Goal: Transaction & Acquisition: Subscribe to service/newsletter

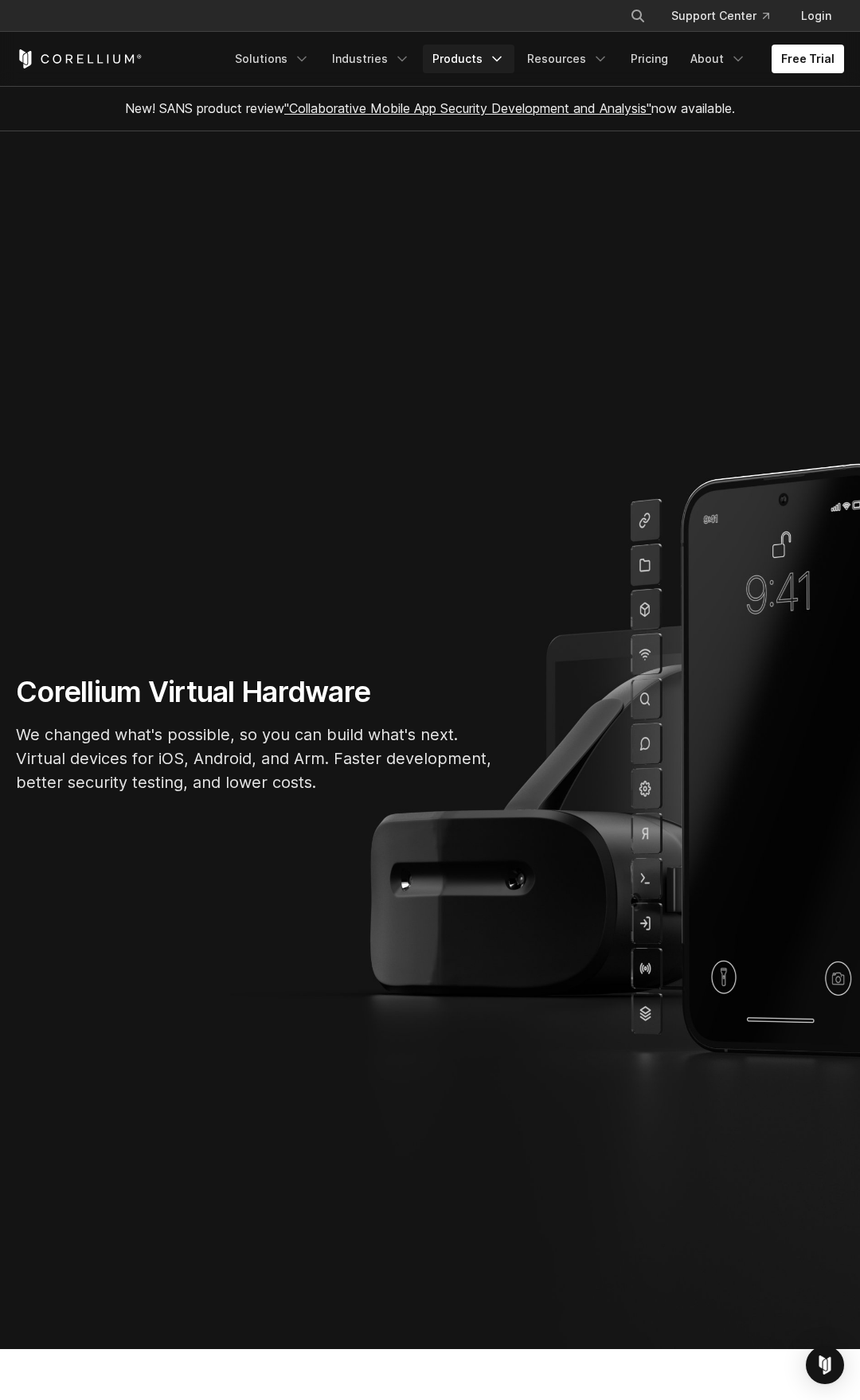
click at [495, 69] on link "Products" at bounding box center [468, 59] width 92 height 29
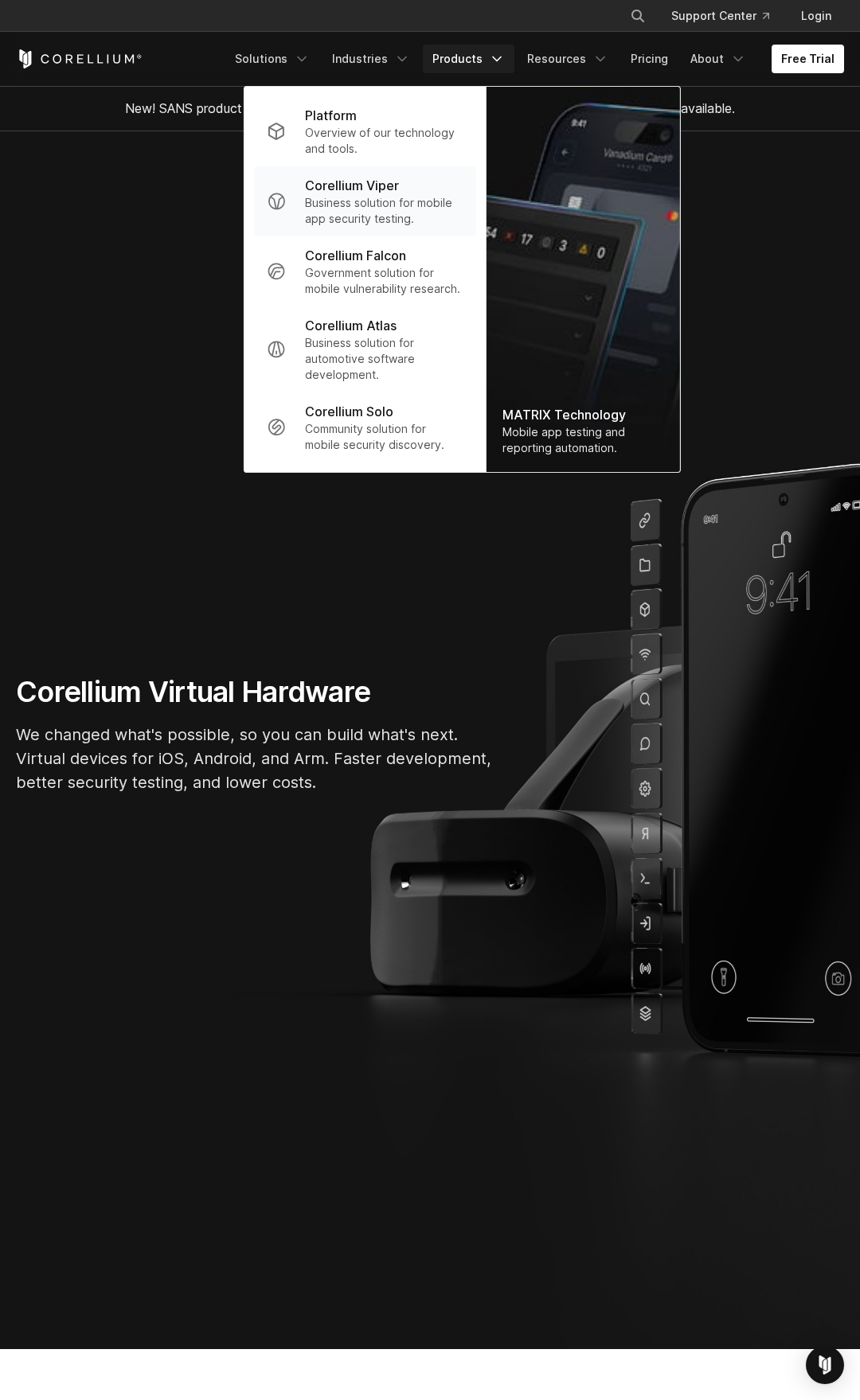
click at [363, 210] on p "Business solution for mobile app security testing." at bounding box center [384, 211] width 159 height 32
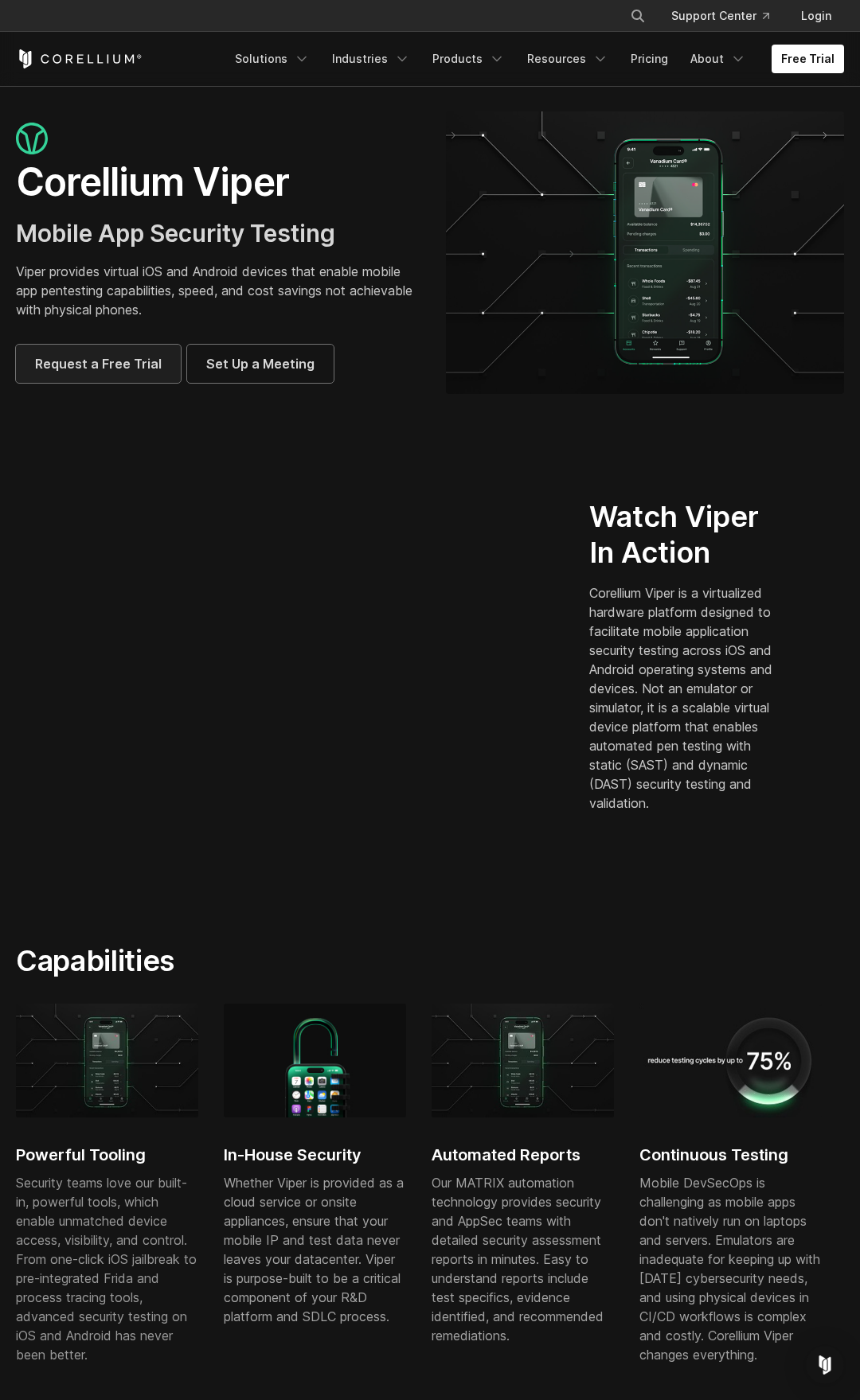
click at [94, 362] on span "Request a Free Trial" at bounding box center [98, 363] width 127 height 19
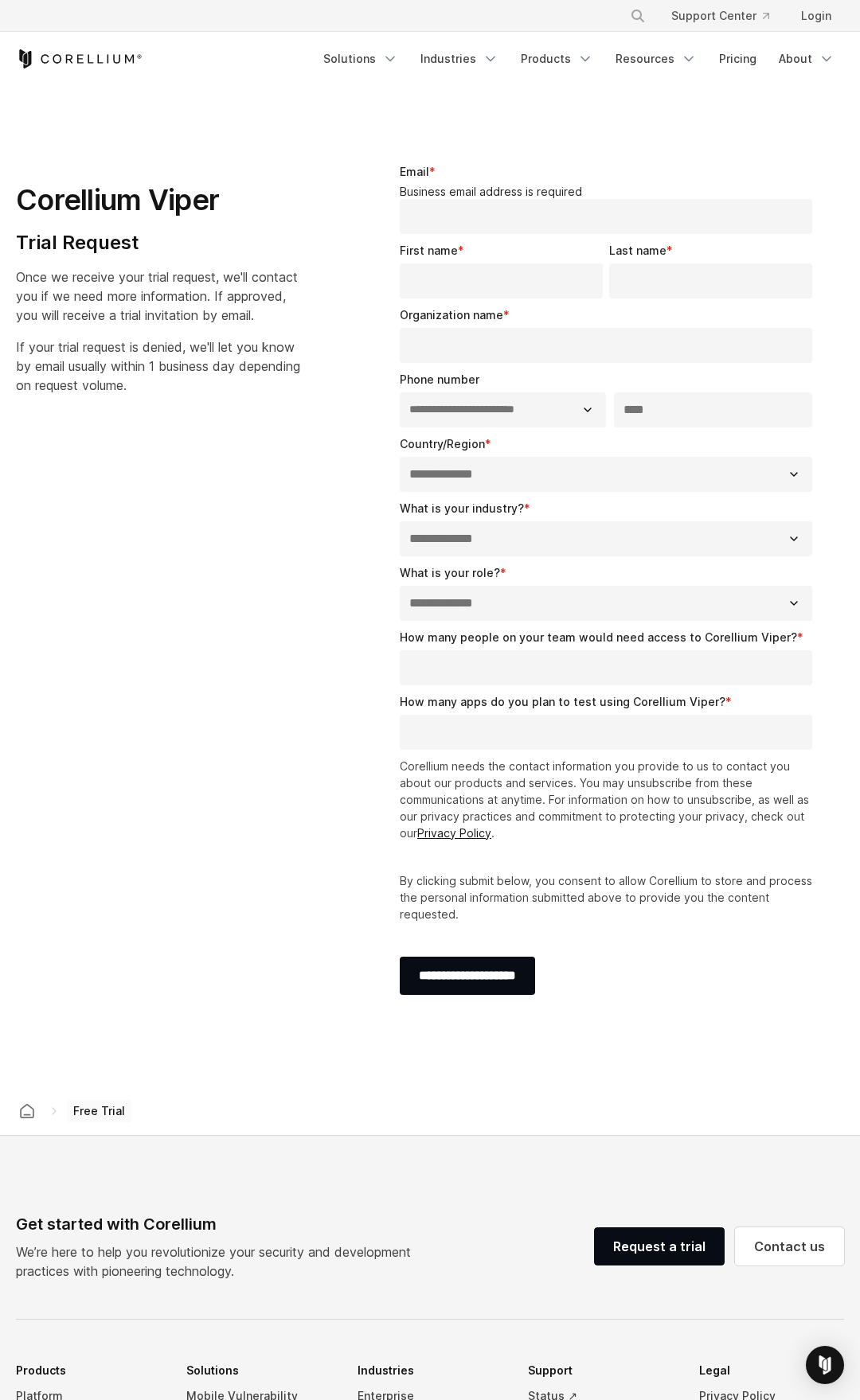
select select "**"
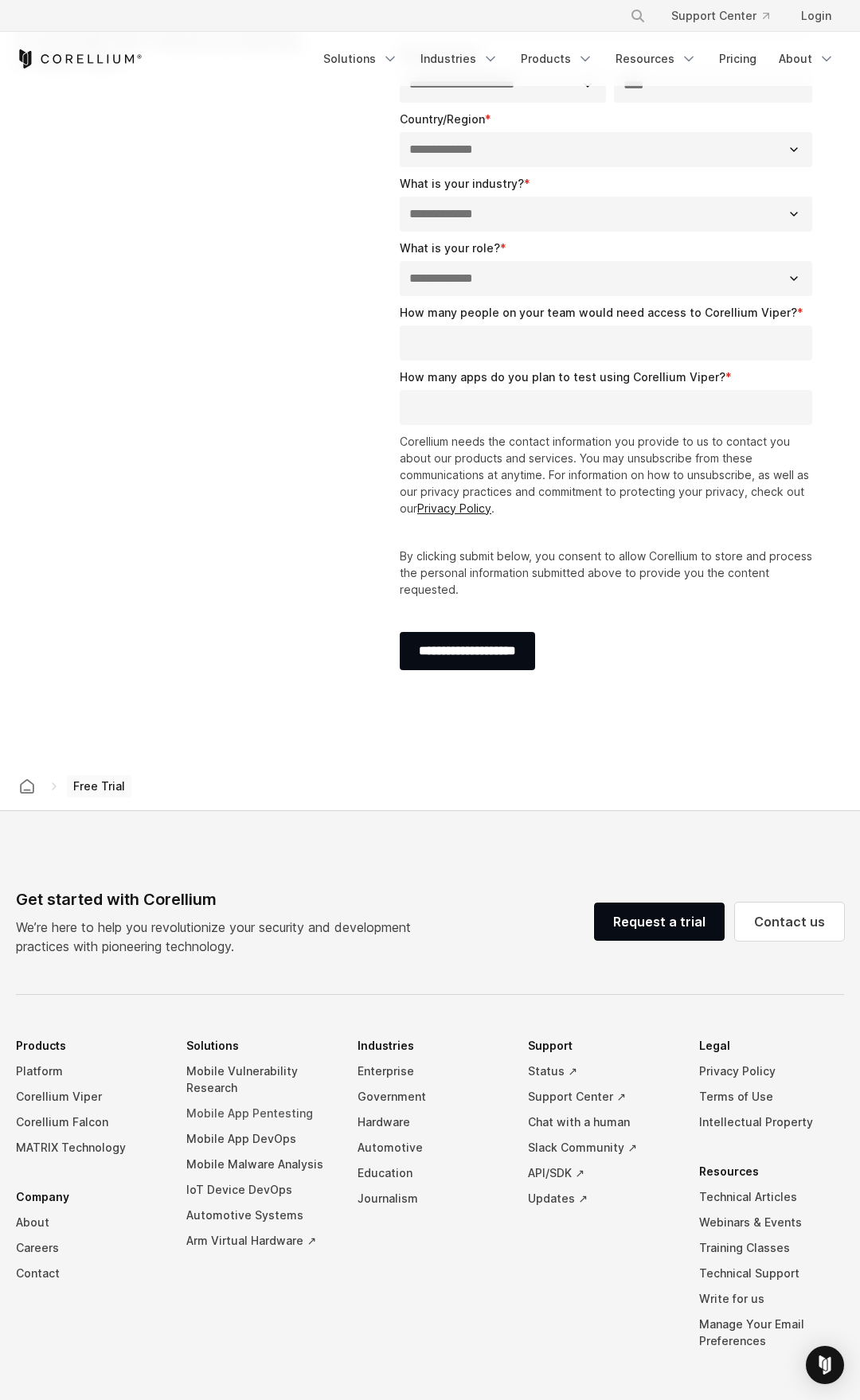
click at [261, 1109] on link "Mobile App Pentesting" at bounding box center [259, 1113] width 145 height 25
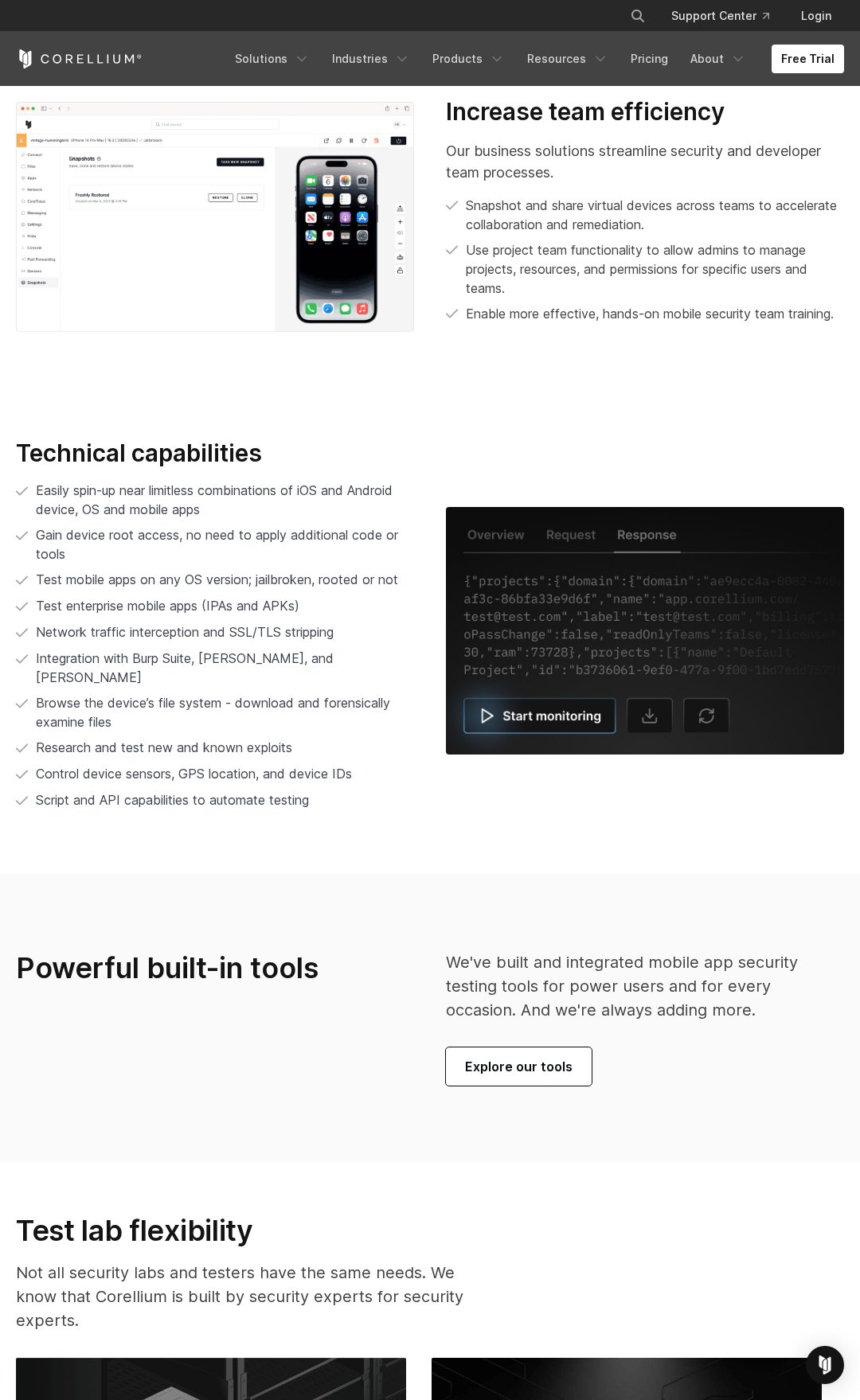
scroll to position [3896, 0]
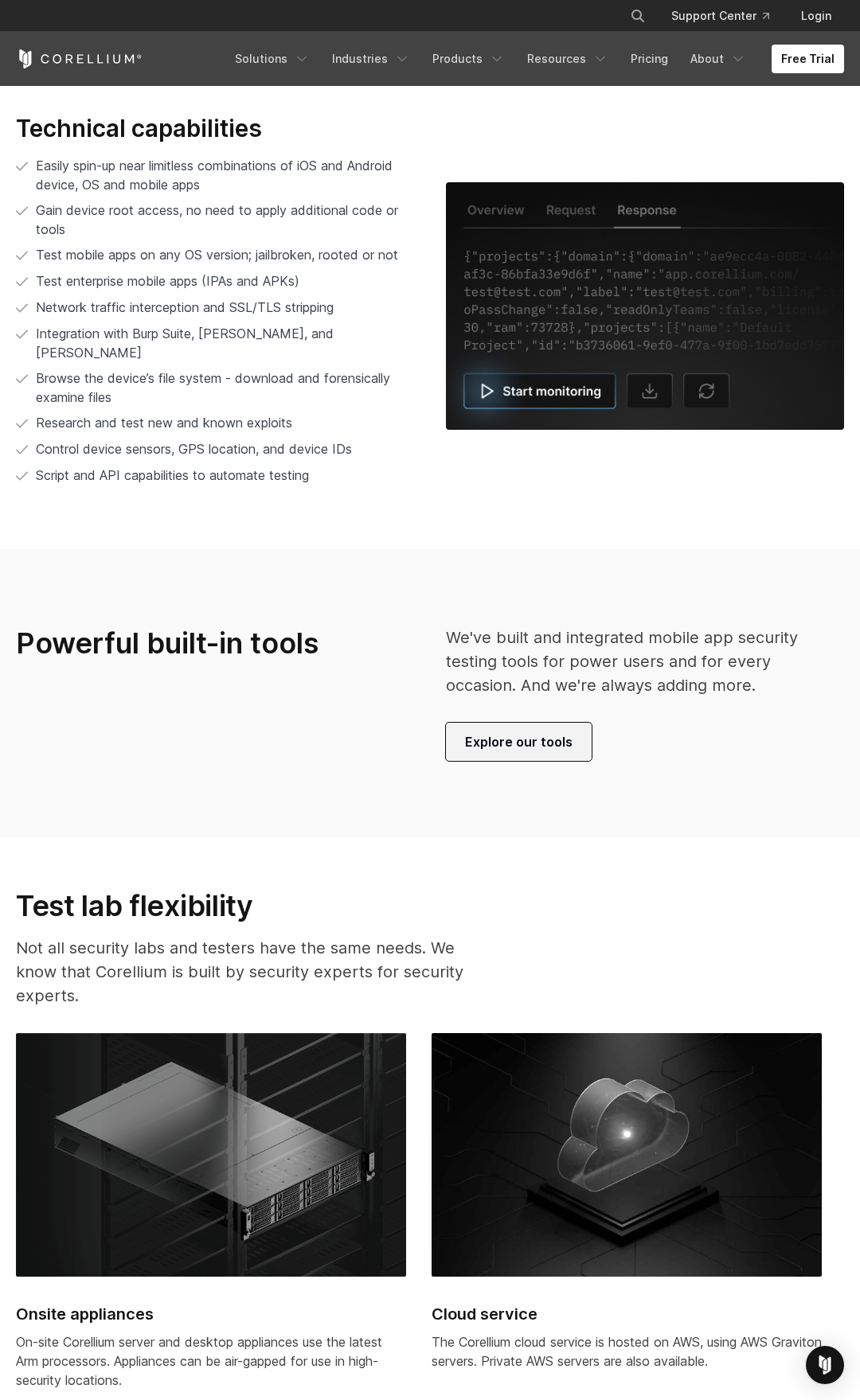
click at [516, 732] on span "Explore our tools" at bounding box center [518, 742] width 108 height 19
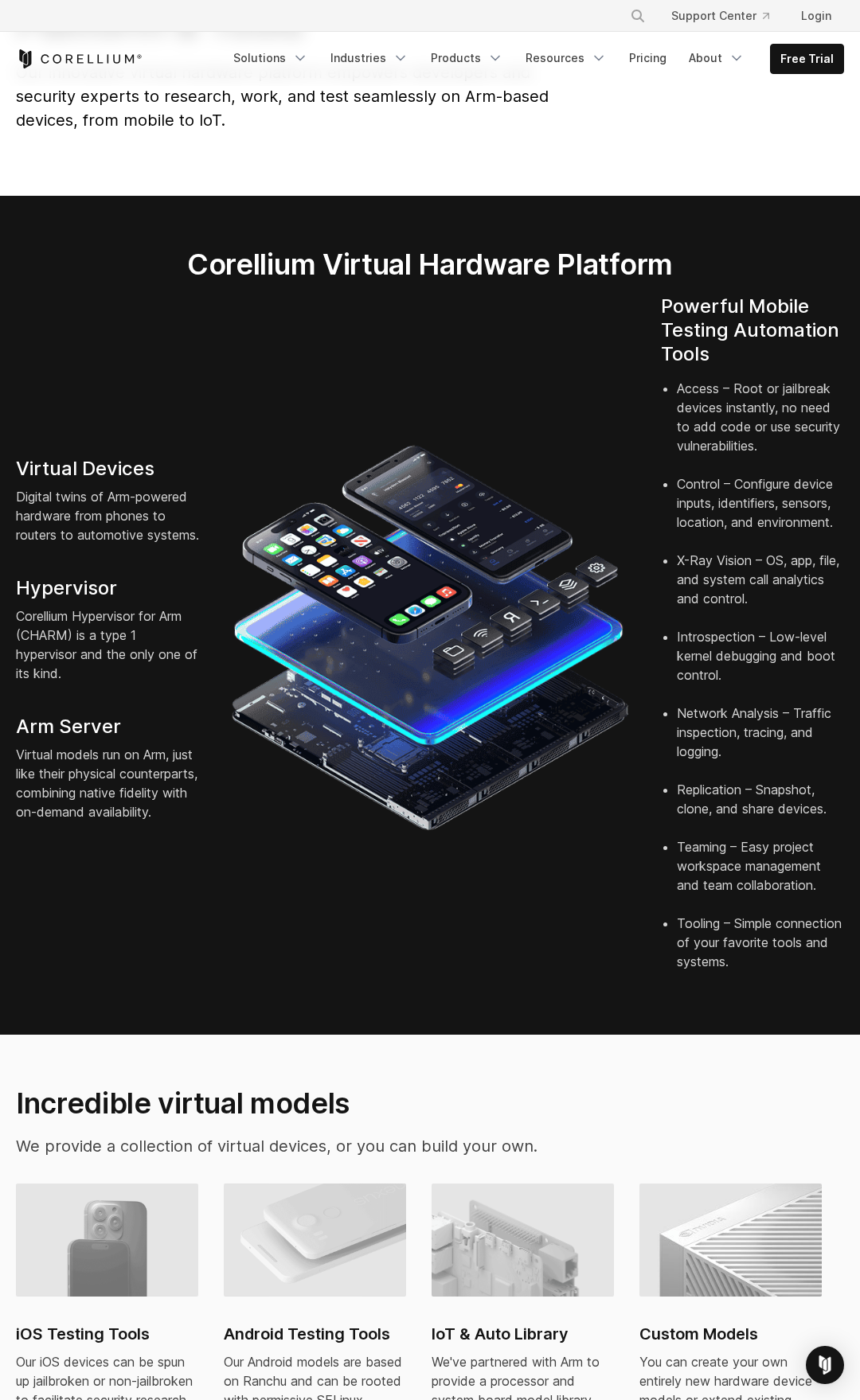
scroll to position [324, 0]
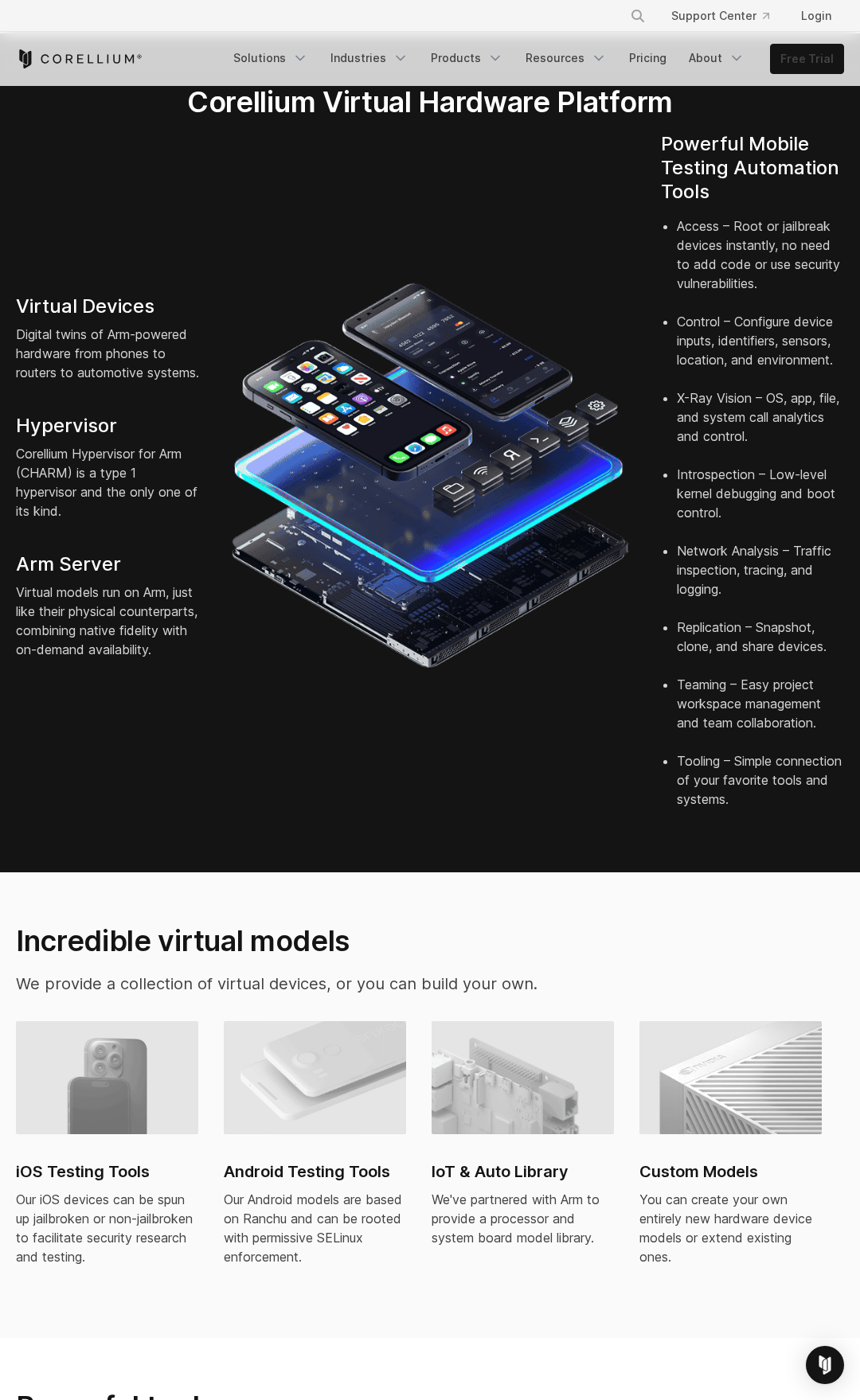
click at [798, 61] on link "Free Trial" at bounding box center [807, 59] width 73 height 29
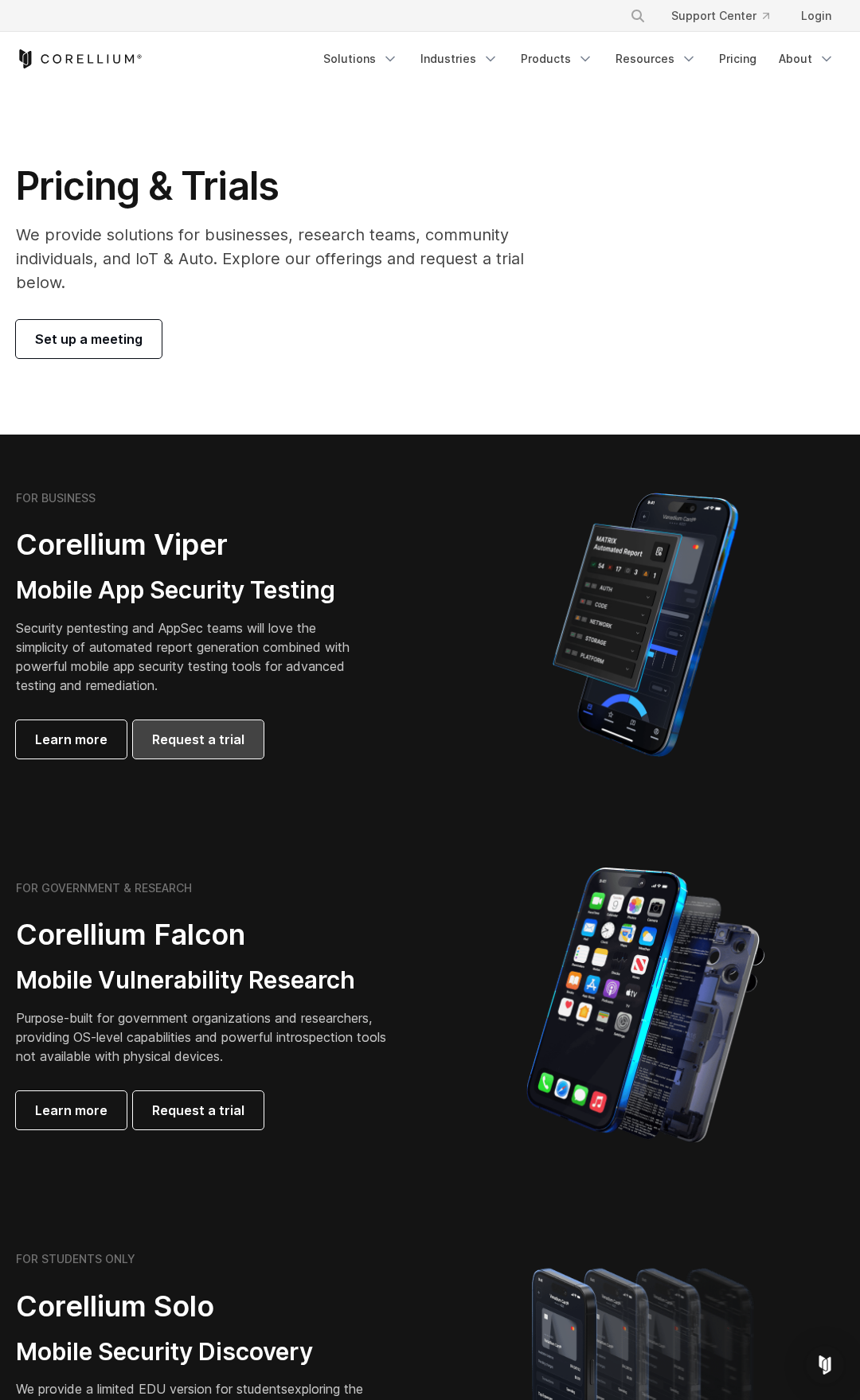
click at [190, 745] on span "Request a trial" at bounding box center [198, 739] width 92 height 19
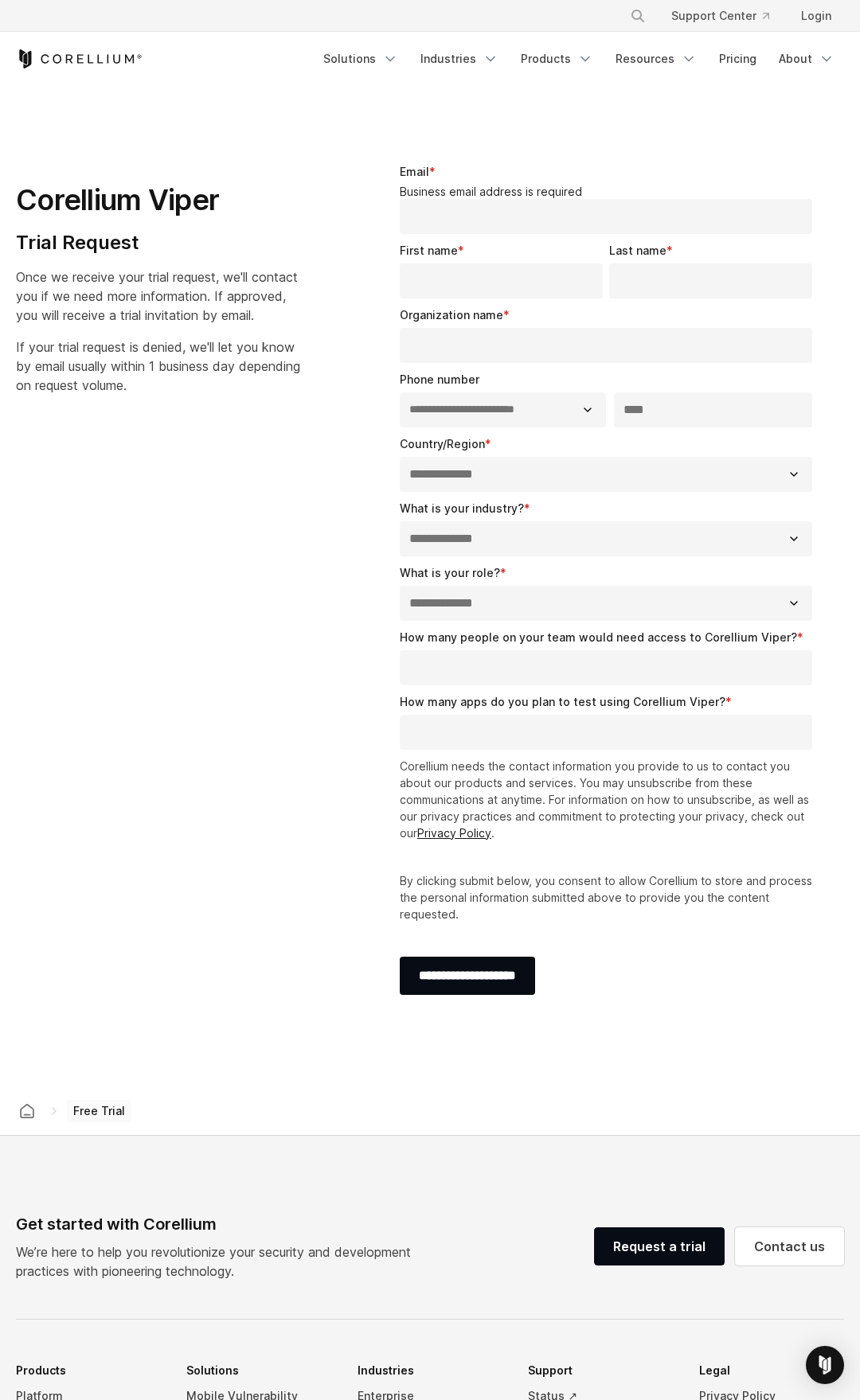
select select "**"
click at [464, 215] on input "Email *" at bounding box center [605, 217] width 412 height 35
